Goal: Find contact information: Obtain details needed to contact an individual or organization

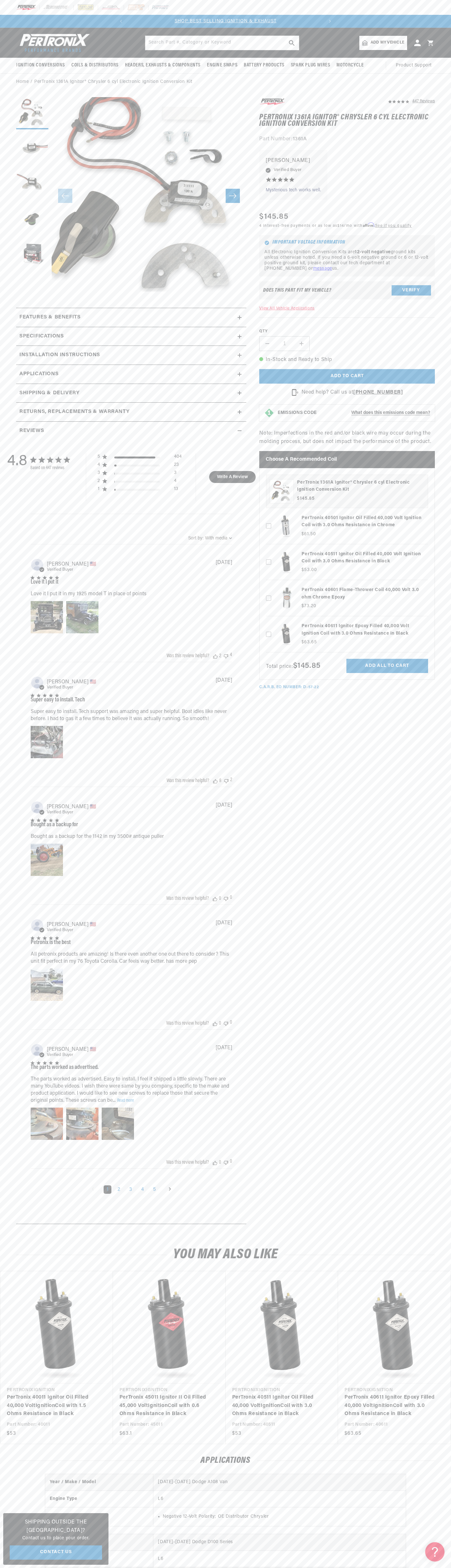
click at [359, 0] on div at bounding box center [225, 7] width 451 height 15
click at [437, 414] on section "447 Reviews" at bounding box center [225, 663] width 451 height 1144
click at [277, 1568] on html "Skip to content Your cart Your cart is empty Get the right parts the first time…" at bounding box center [225, 784] width 451 height 1568
click at [19, 1550] on link "Contact Us" at bounding box center [56, 1552] width 92 height 14
